Goal: Navigation & Orientation: Find specific page/section

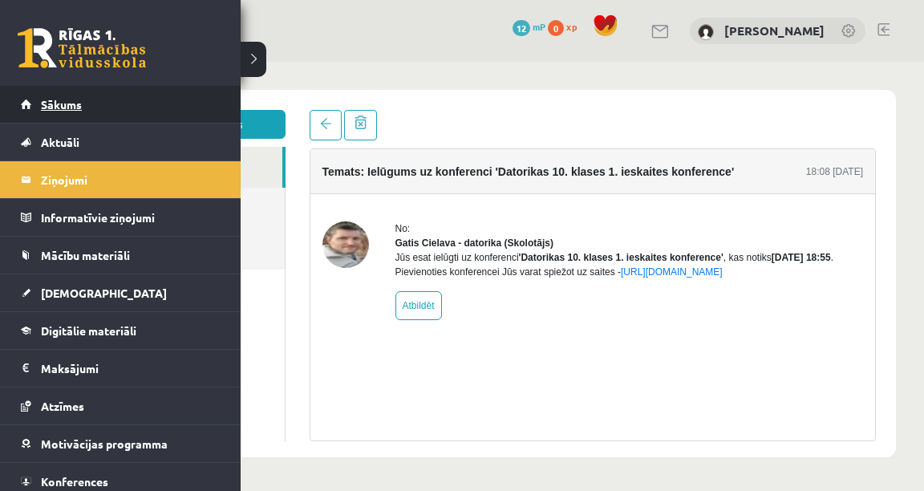
click at [48, 104] on span "Sākums" at bounding box center [61, 104] width 41 height 14
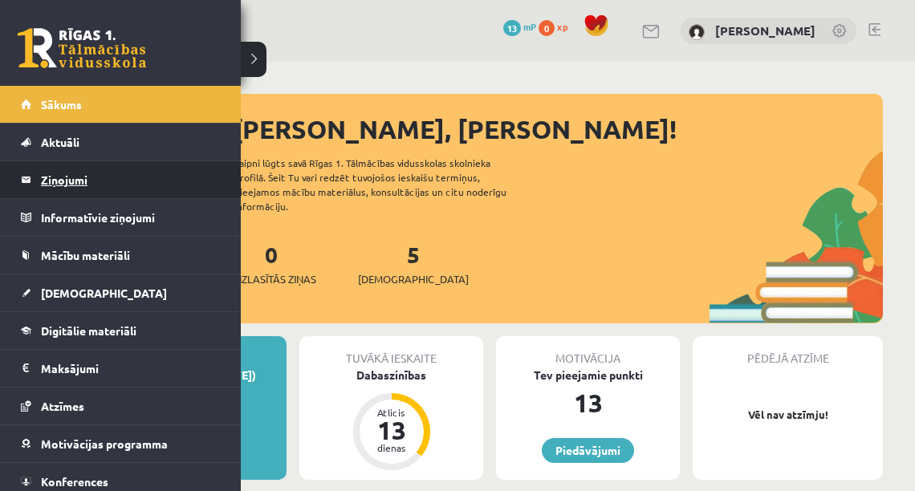
click at [63, 185] on legend "Ziņojumi 0" at bounding box center [131, 179] width 180 height 37
